Goal: Information Seeking & Learning: Understand process/instructions

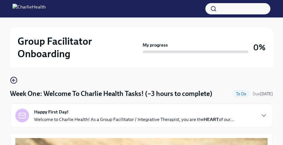
scroll to position [39, 0]
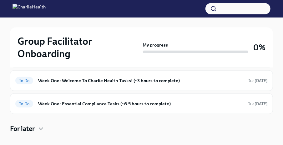
scroll to position [121, 0]
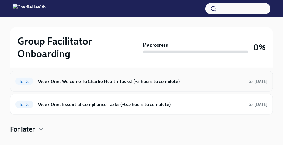
click at [189, 83] on h6 "Week One: Welcome To Charlie Health Tasks! (~3 hours to complete)" at bounding box center [140, 81] width 204 height 7
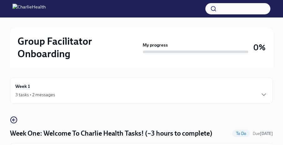
click at [83, 90] on div "Week 1 3 tasks • 2 messages" at bounding box center [141, 91] width 252 height 16
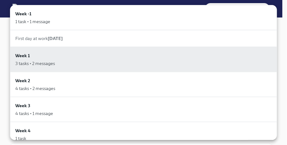
click at [71, 38] on div "First day at work Sep 29th" at bounding box center [143, 38] width 257 height 6
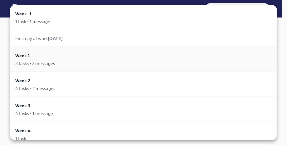
click at [72, 61] on div "3 tasks • 2 messages" at bounding box center [143, 63] width 257 height 6
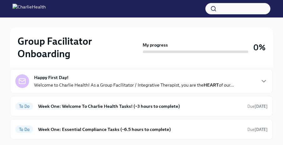
scroll to position [104, 0]
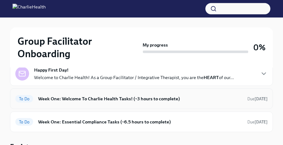
click at [121, 97] on h6 "Week One: Welcome To Charlie Health Tasks! (~3 hours to complete)" at bounding box center [140, 98] width 204 height 7
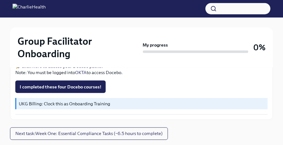
scroll to position [969, 0]
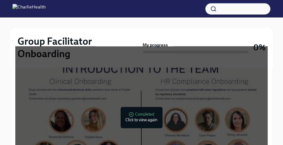
scroll to position [383, 0]
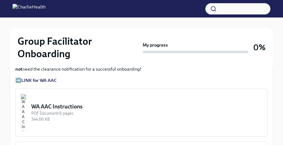
scroll to position [494, 0]
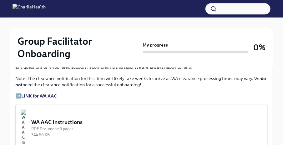
click at [42, 96] on strong "LINK for WA AAC" at bounding box center [38, 96] width 35 height 6
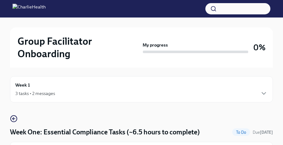
scroll to position [0, 0]
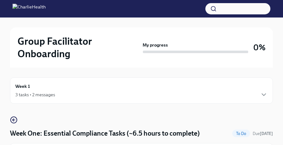
click at [110, 99] on div "Week 1 3 tasks • 2 messages" at bounding box center [141, 90] width 263 height 26
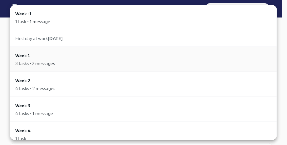
click at [71, 58] on div "Week 1 3 tasks • 2 messages" at bounding box center [143, 59] width 257 height 14
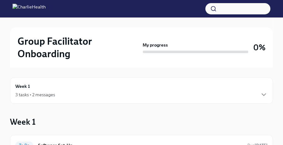
click at [77, 88] on div "Week 1 3 tasks • 2 messages" at bounding box center [141, 91] width 252 height 16
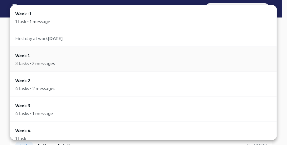
click at [46, 55] on div "Week 1 3 tasks • 2 messages" at bounding box center [143, 59] width 257 height 14
